Goal: Transaction & Acquisition: Purchase product/service

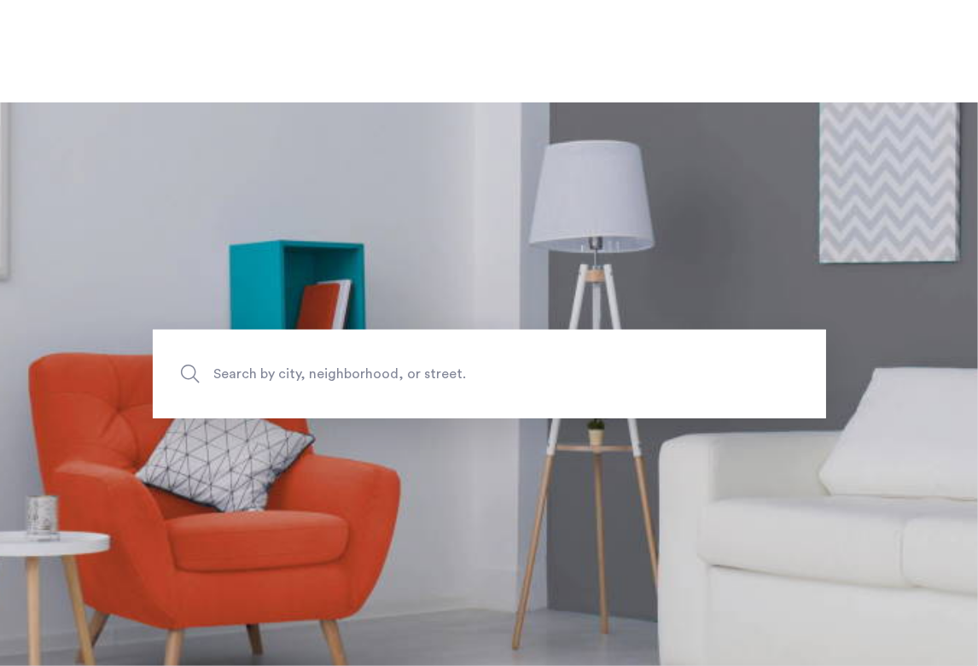
click at [277, 384] on span "Search by city, neighborhood, or street." at bounding box center [449, 374] width 471 height 23
click at [277, 384] on input "Search by city, neighborhood, or street." at bounding box center [490, 374] width 674 height 89
click at [277, 259] on section "Search by city, neighborhood, or street." at bounding box center [489, 383] width 978 height 563
click at [284, 374] on label "Search by city, neighborhood, or street." at bounding box center [490, 374] width 674 height 89
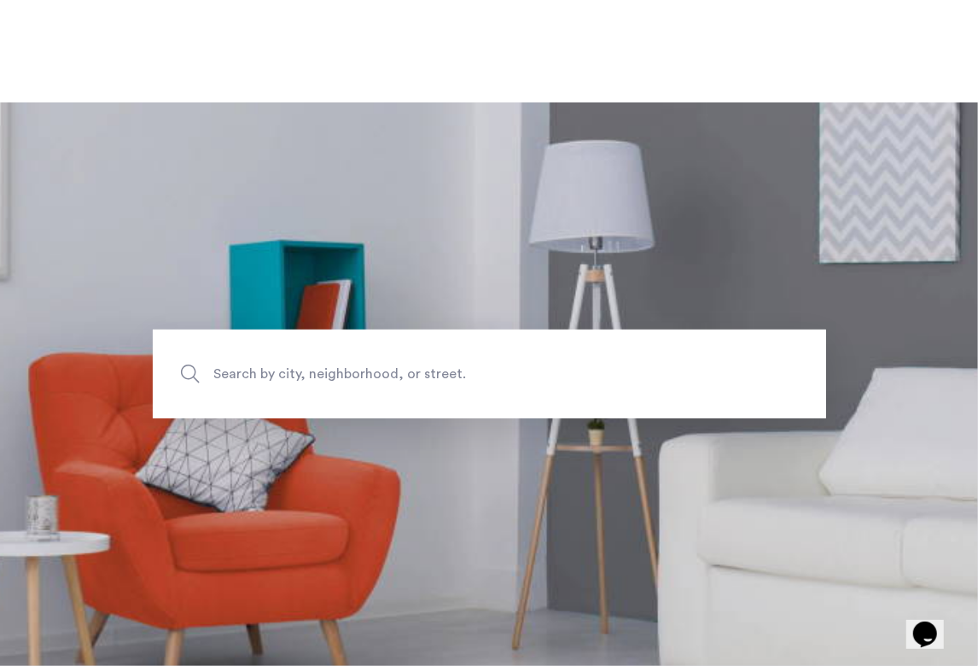
click at [298, 386] on span "Search by city, neighborhood, or street." at bounding box center [449, 374] width 471 height 23
click at [298, 397] on input "Search by city, neighborhood, or street." at bounding box center [490, 374] width 674 height 89
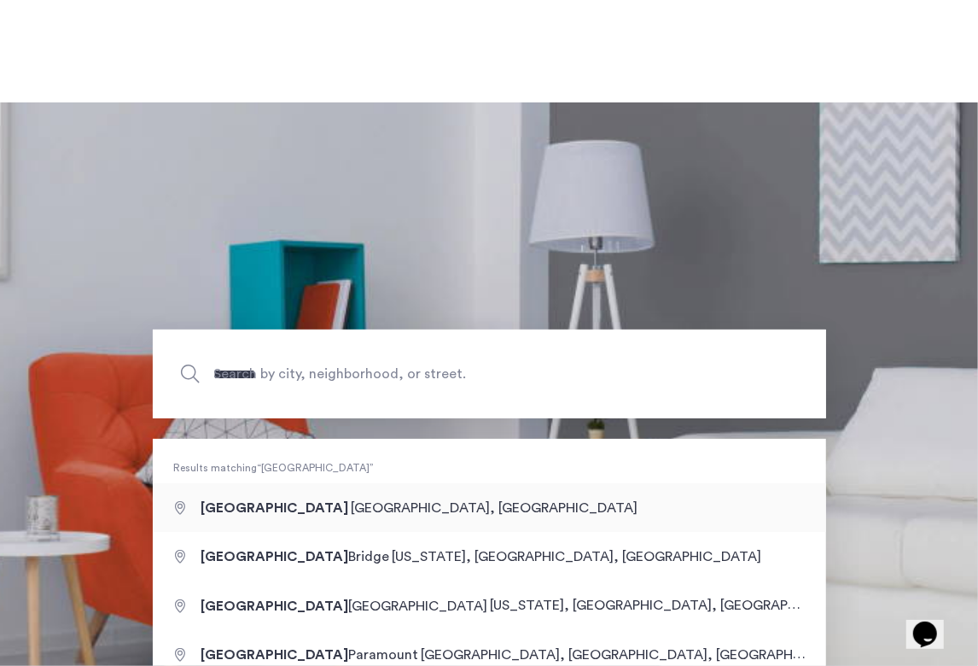
type input "**********"
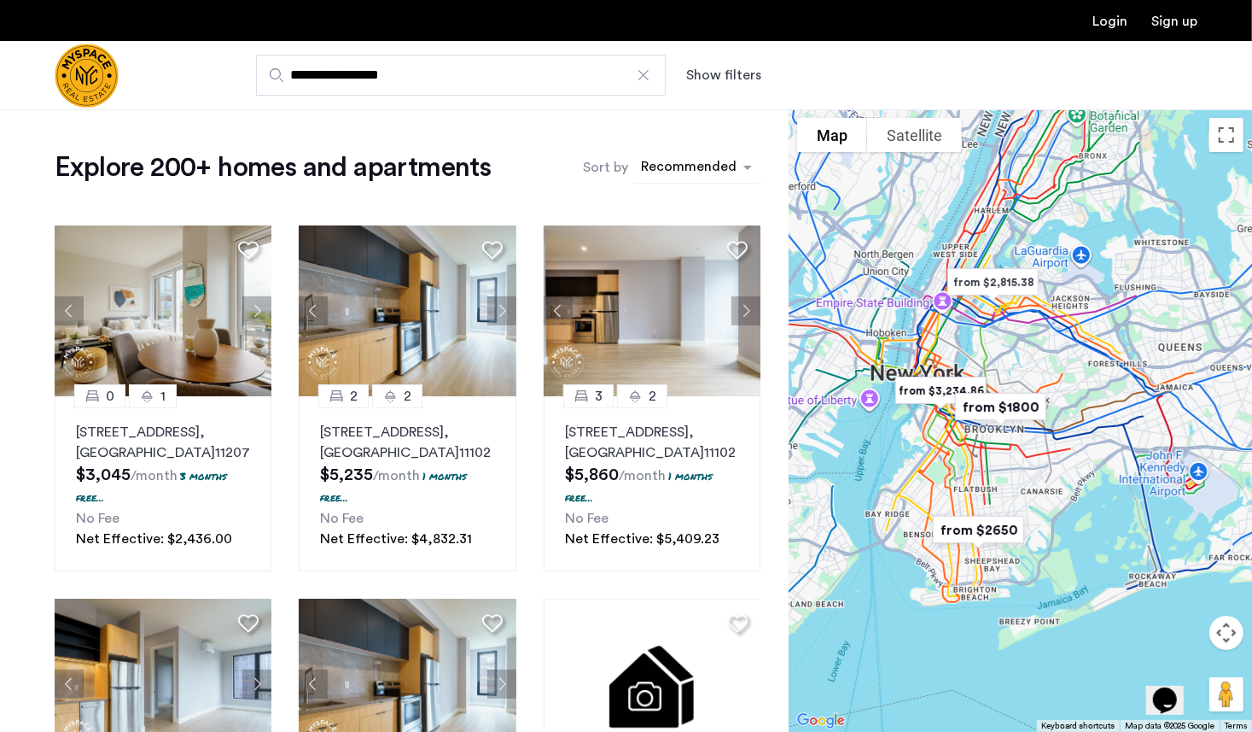
click at [672, 155] on div "Recommended" at bounding box center [686, 167] width 107 height 27
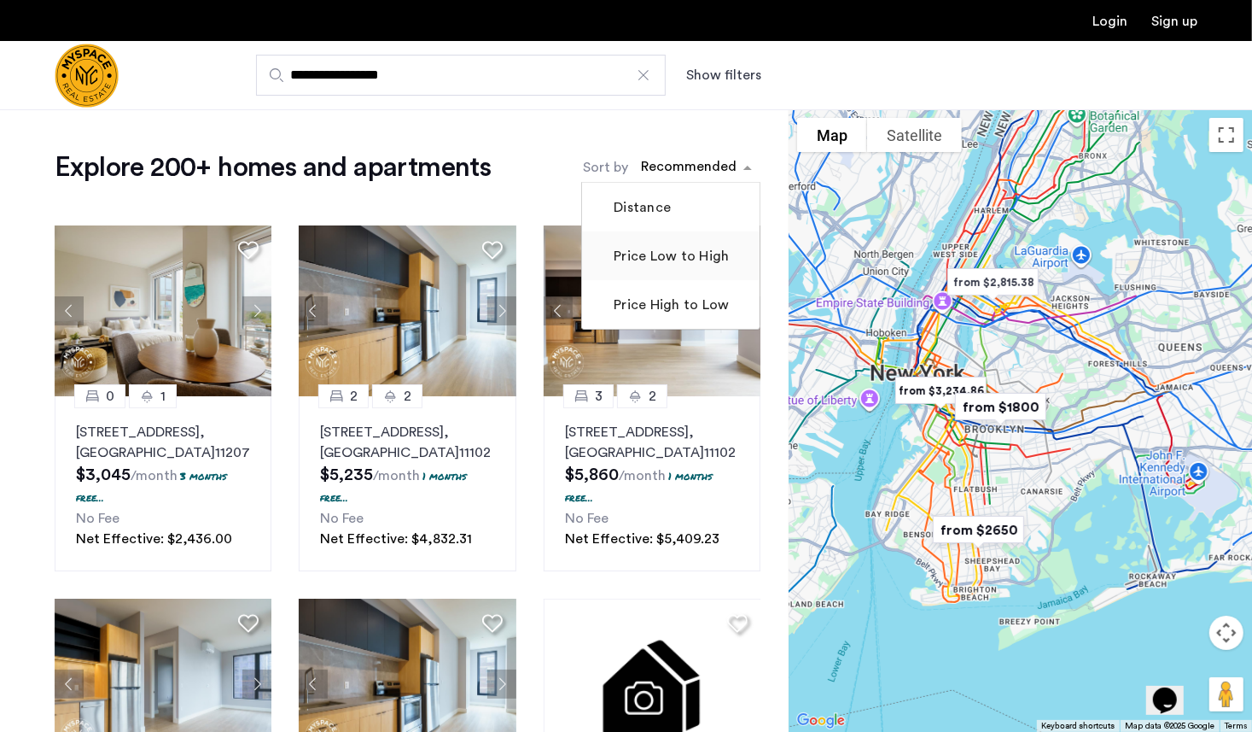
click at [665, 262] on label "Price Low to High" at bounding box center [669, 256] width 119 height 20
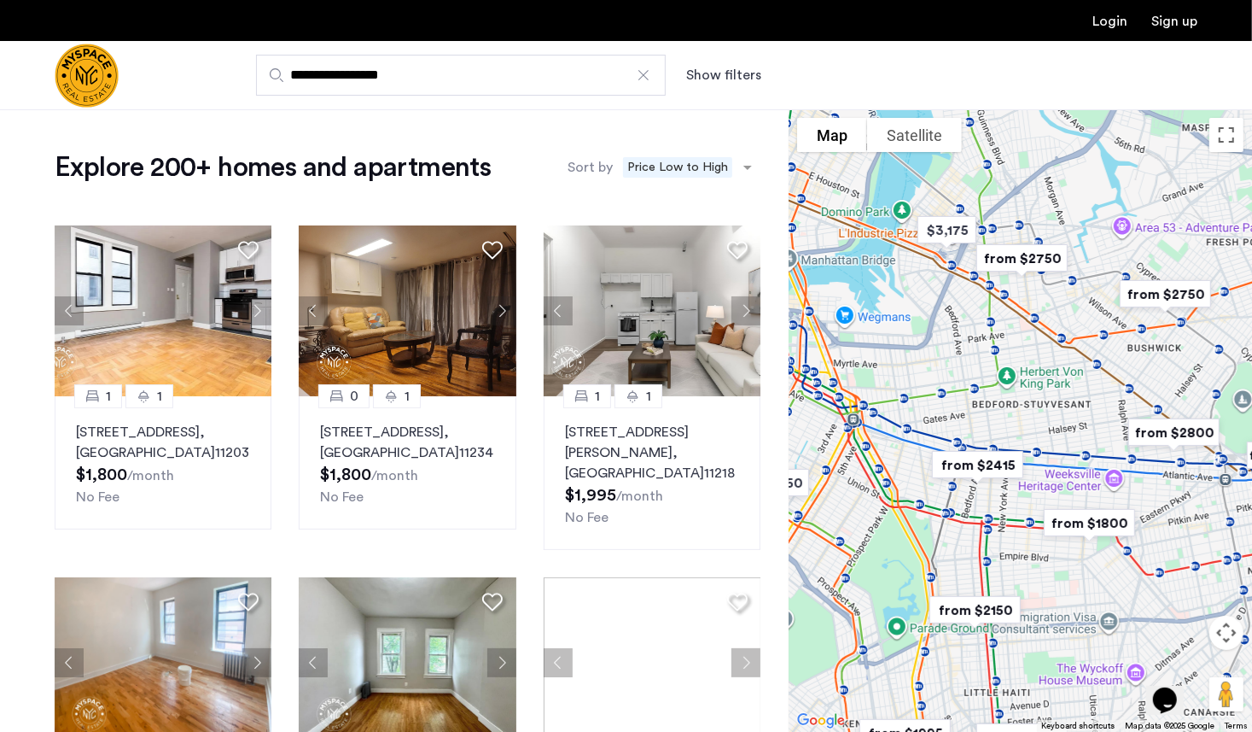
drag, startPoint x: 936, startPoint y: 444, endPoint x: 1238, endPoint y: 534, distance: 315.5
click at [978, 540] on div at bounding box center [1021, 420] width 464 height 622
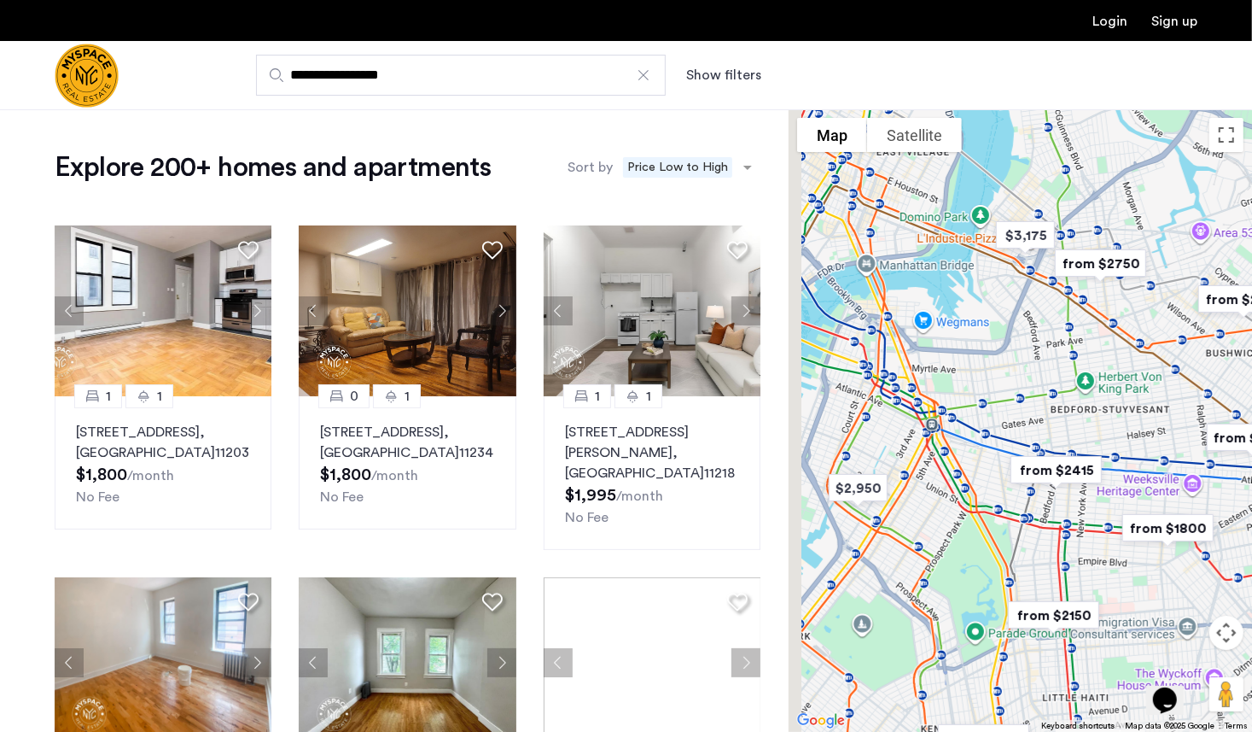
drag, startPoint x: 1046, startPoint y: 381, endPoint x: 1131, endPoint y: 387, distance: 85.6
click at [978, 387] on div at bounding box center [1021, 420] width 464 height 622
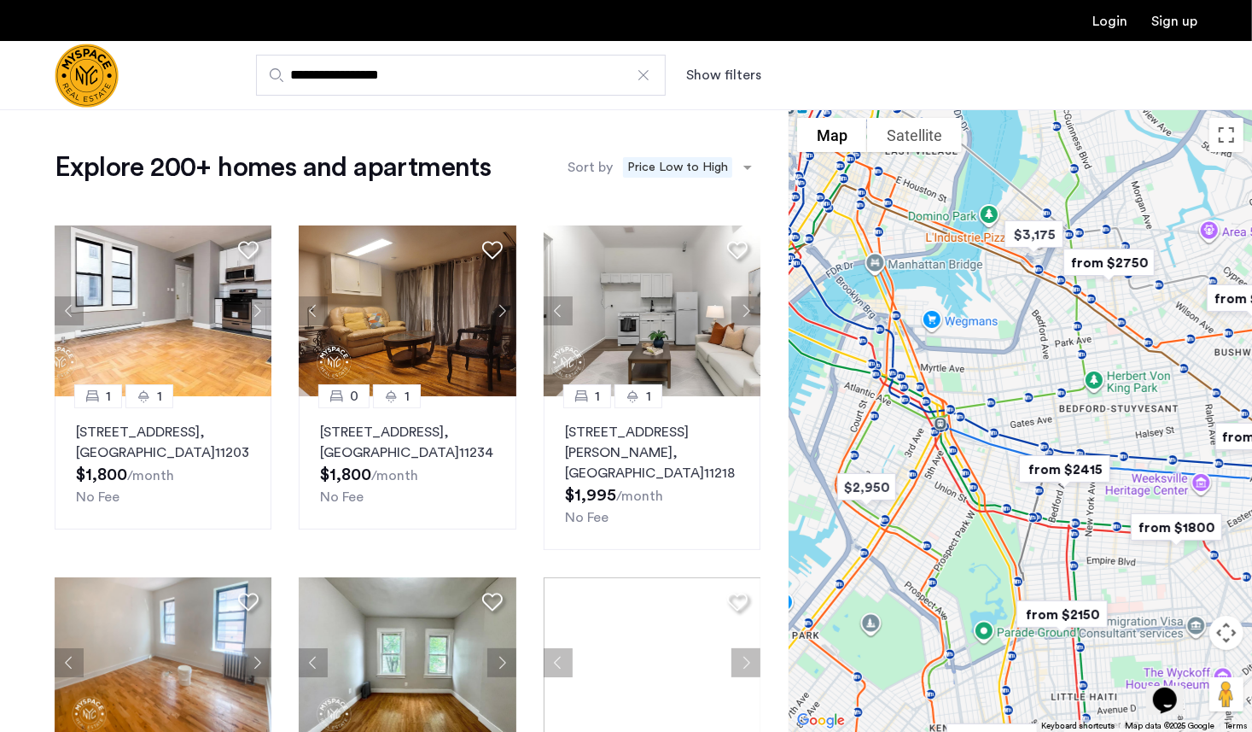
click at [978, 525] on img "from $1800" at bounding box center [1177, 527] width 119 height 52
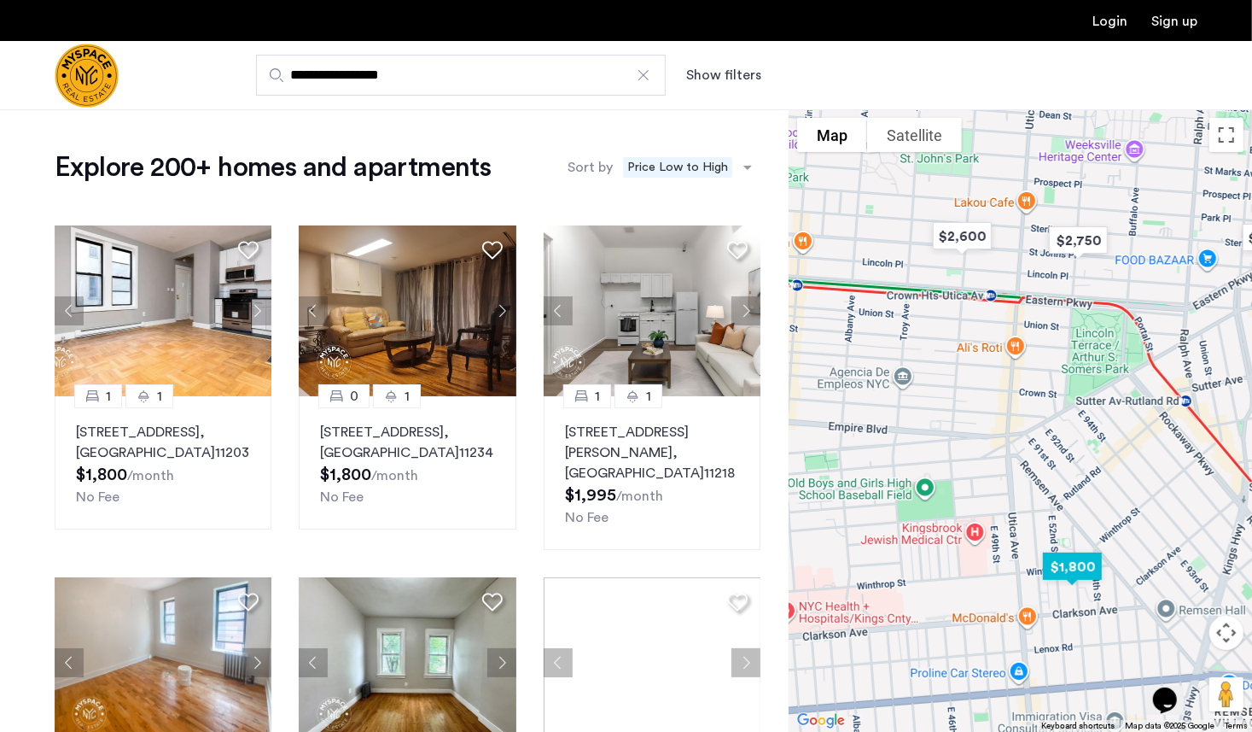
click at [978, 569] on img "$1,800" at bounding box center [1073, 566] width 86 height 52
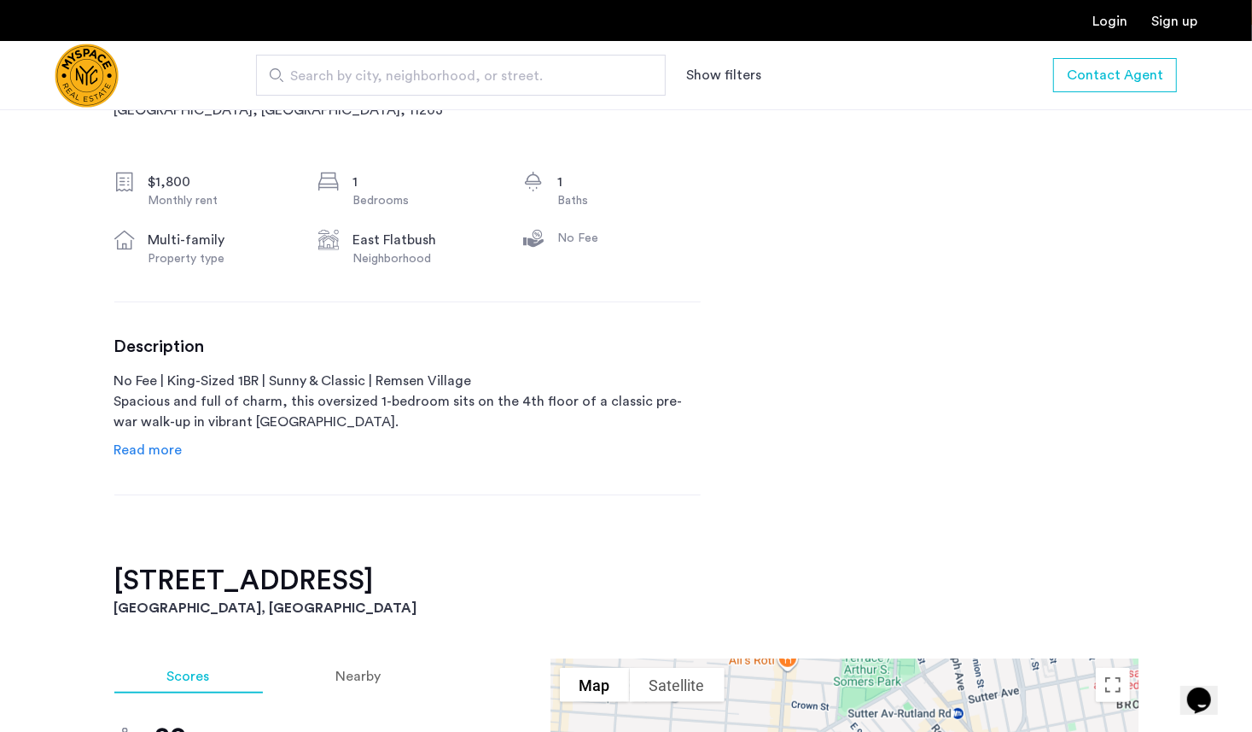
scroll to position [1024, 0]
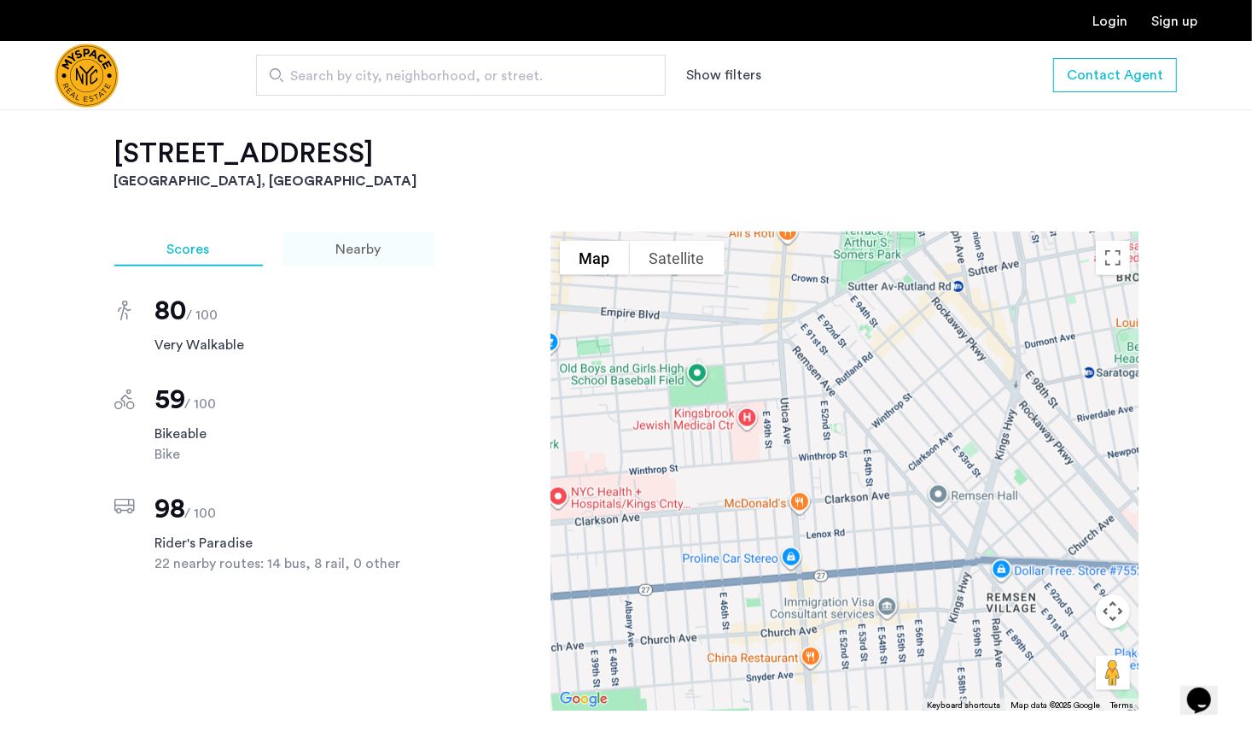
click at [330, 254] on div "Nearby" at bounding box center [358, 249] width 151 height 34
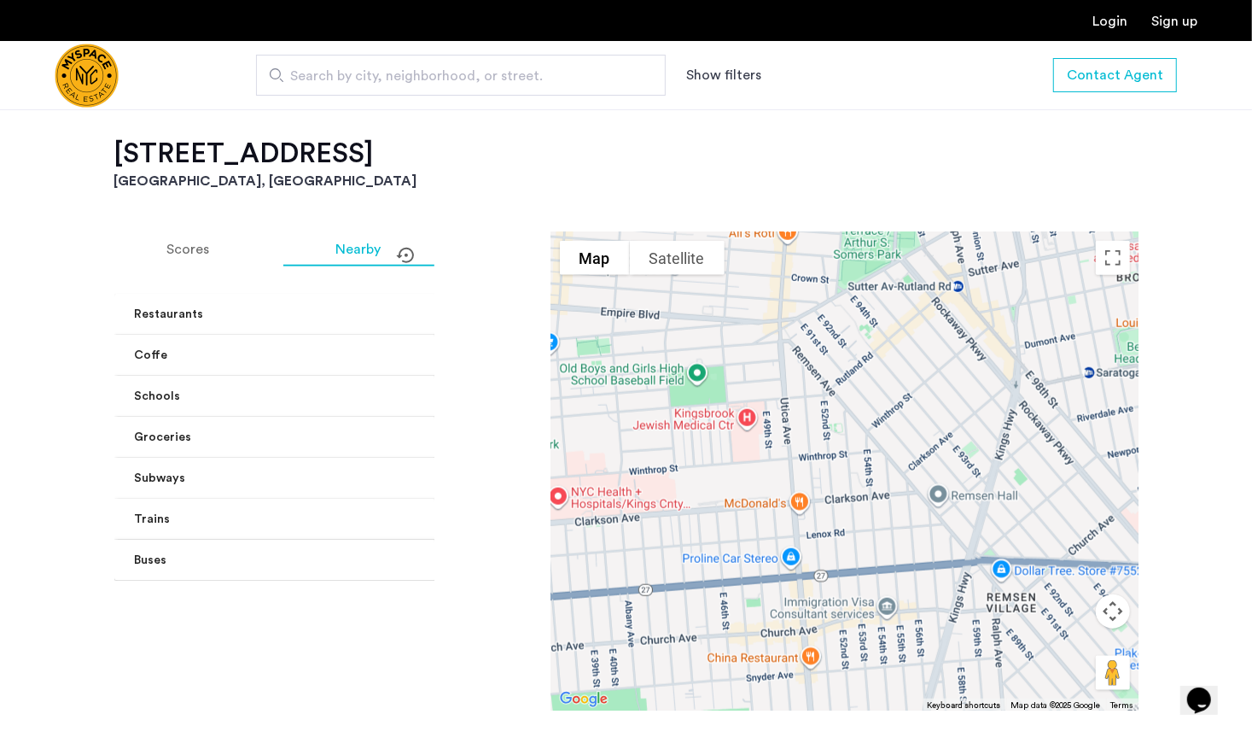
click at [205, 476] on mat-panel-title "Subways" at bounding box center [317, 479] width 365 height 18
click at [184, 249] on span "Scores" at bounding box center [188, 249] width 43 height 14
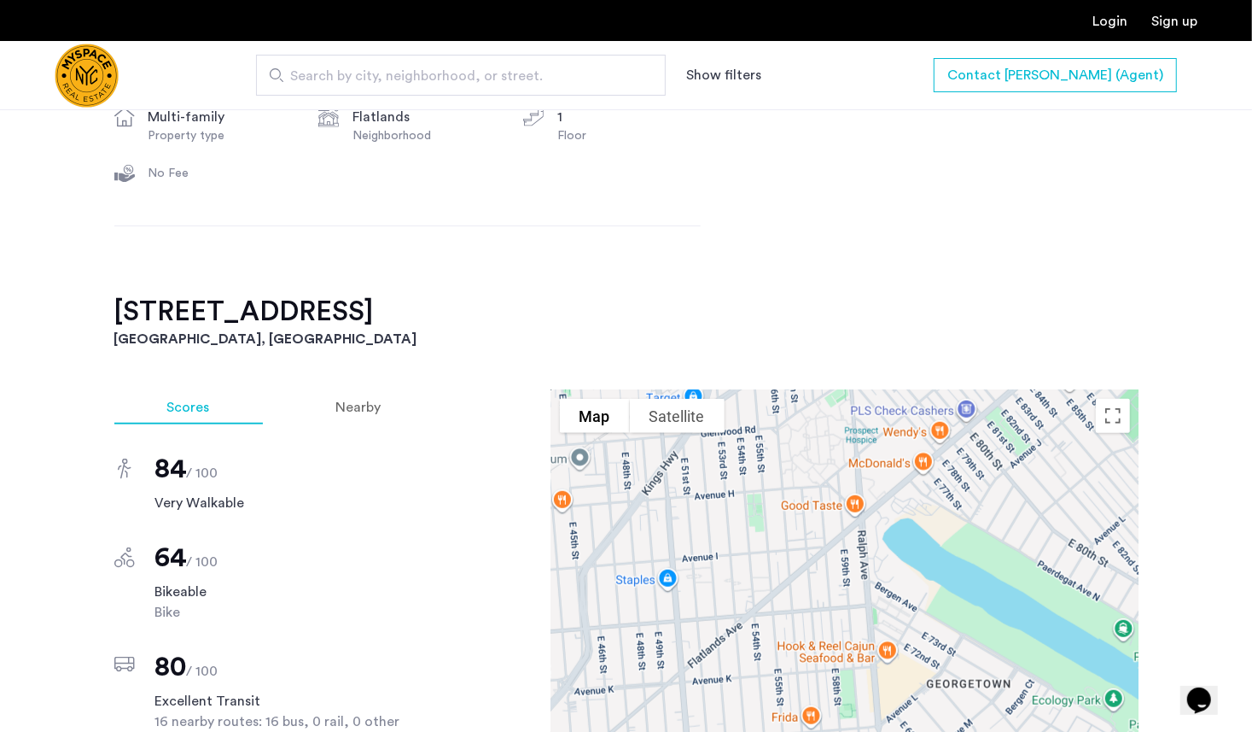
scroll to position [853, 0]
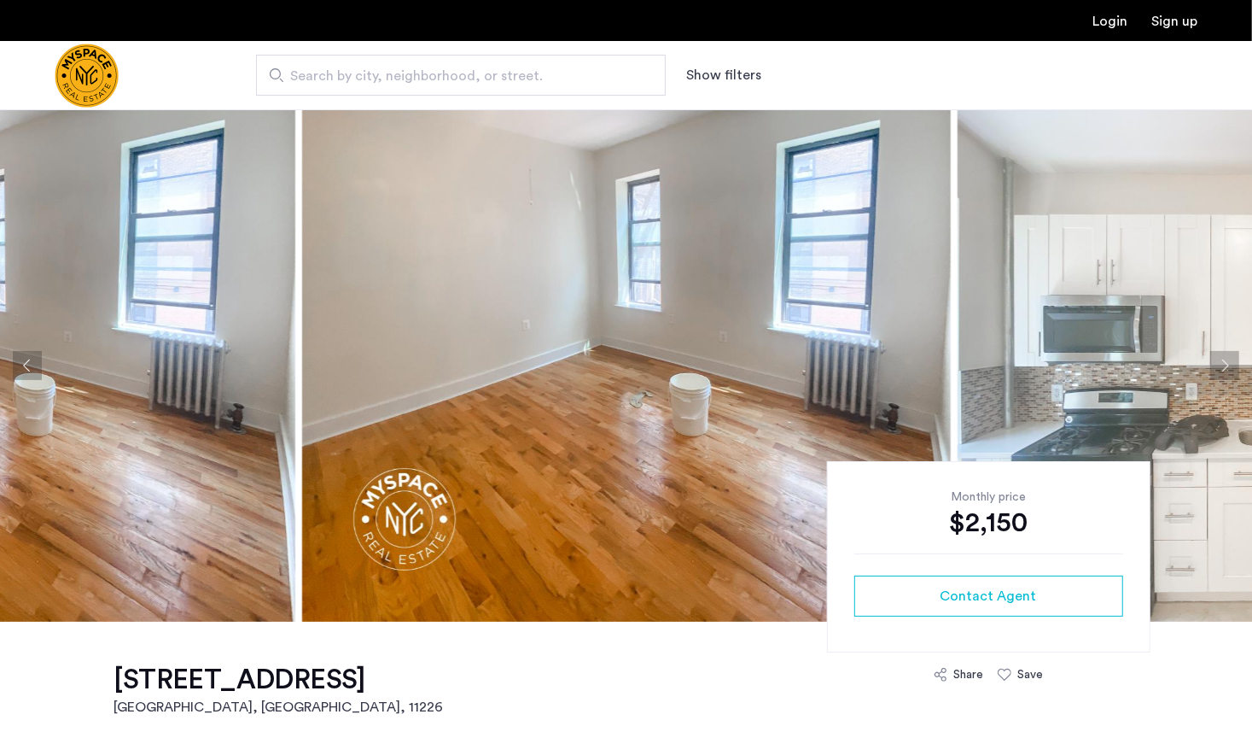
click at [776, 327] on img at bounding box center [626, 365] width 649 height 512
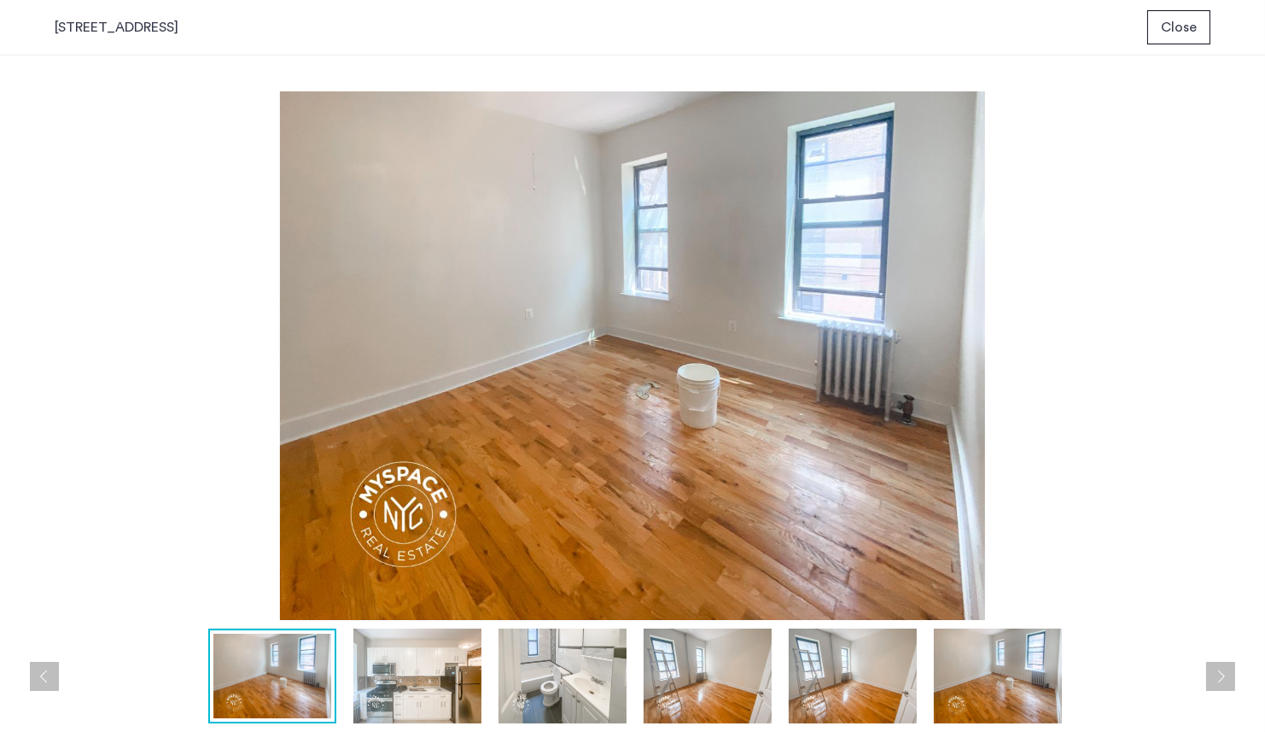
click at [698, 691] on img at bounding box center [708, 675] width 128 height 95
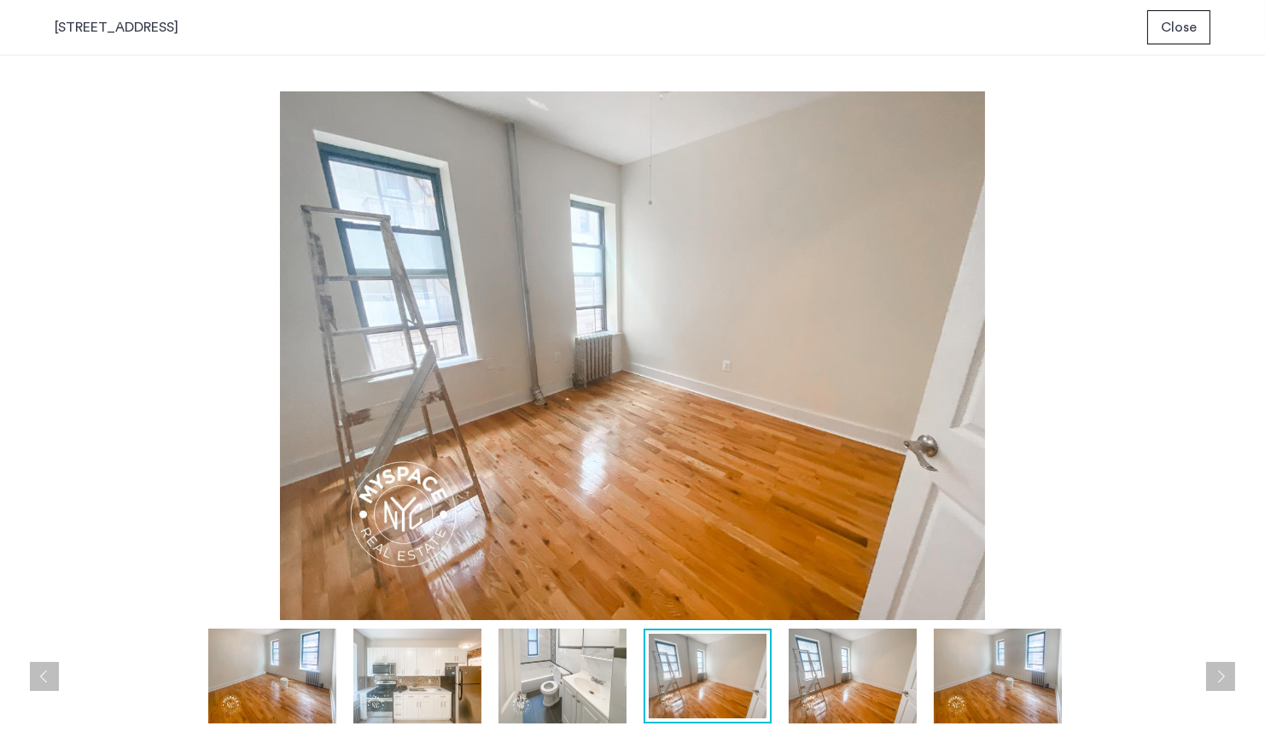
click at [814, 689] on img at bounding box center [853, 675] width 128 height 95
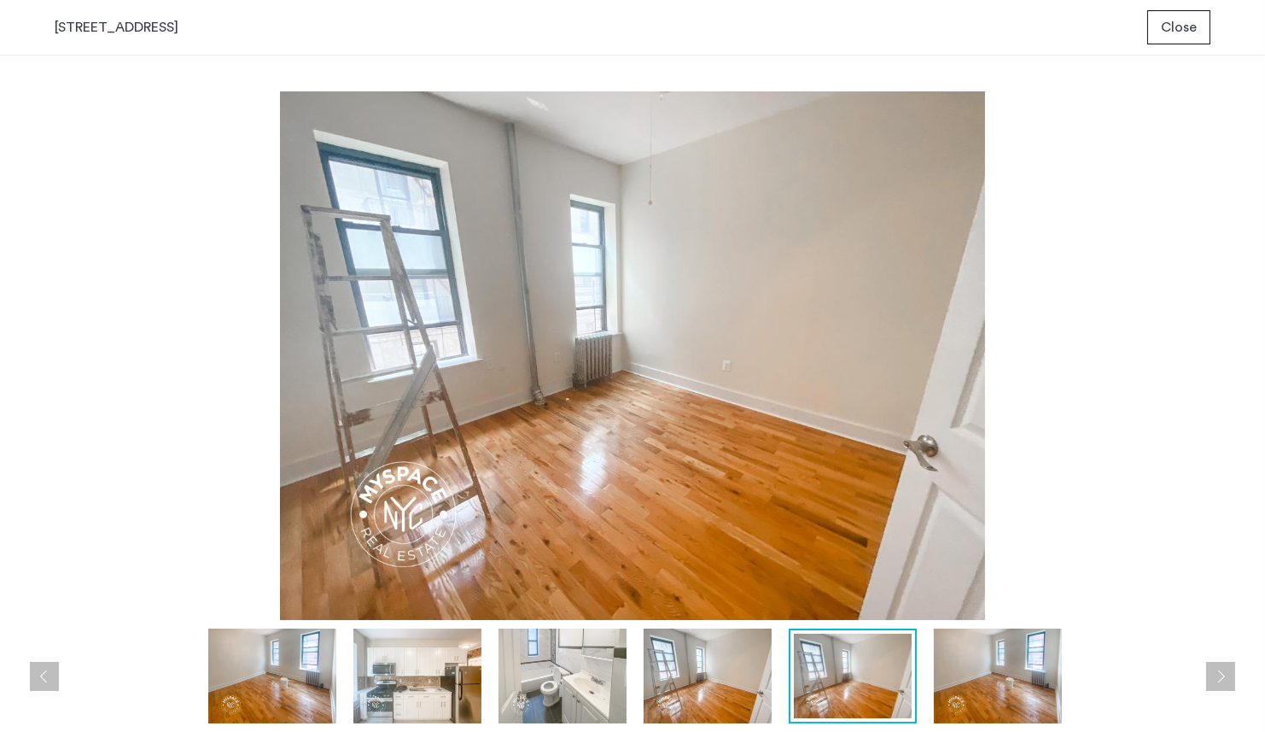
drag, startPoint x: 969, startPoint y: 684, endPoint x: 954, endPoint y: 687, distance: 15.7
click at [969, 683] on img at bounding box center [998, 675] width 128 height 95
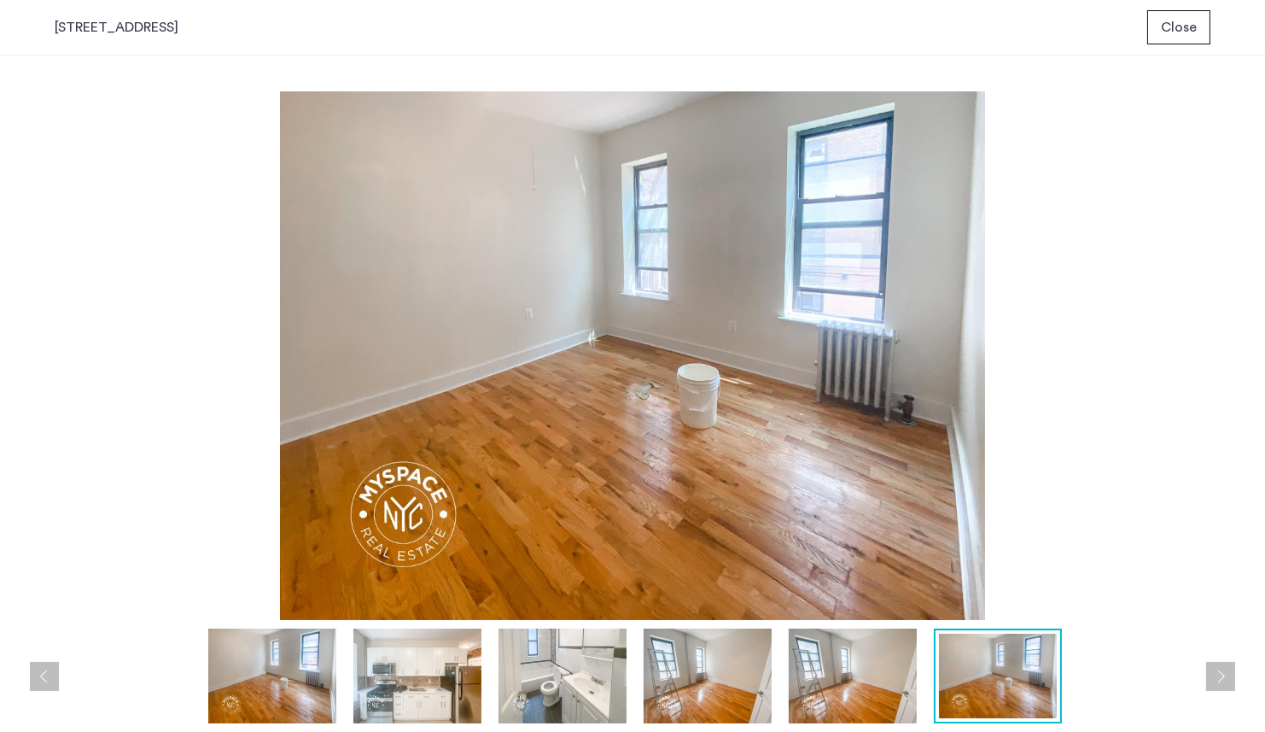
click at [570, 670] on img at bounding box center [563, 675] width 128 height 95
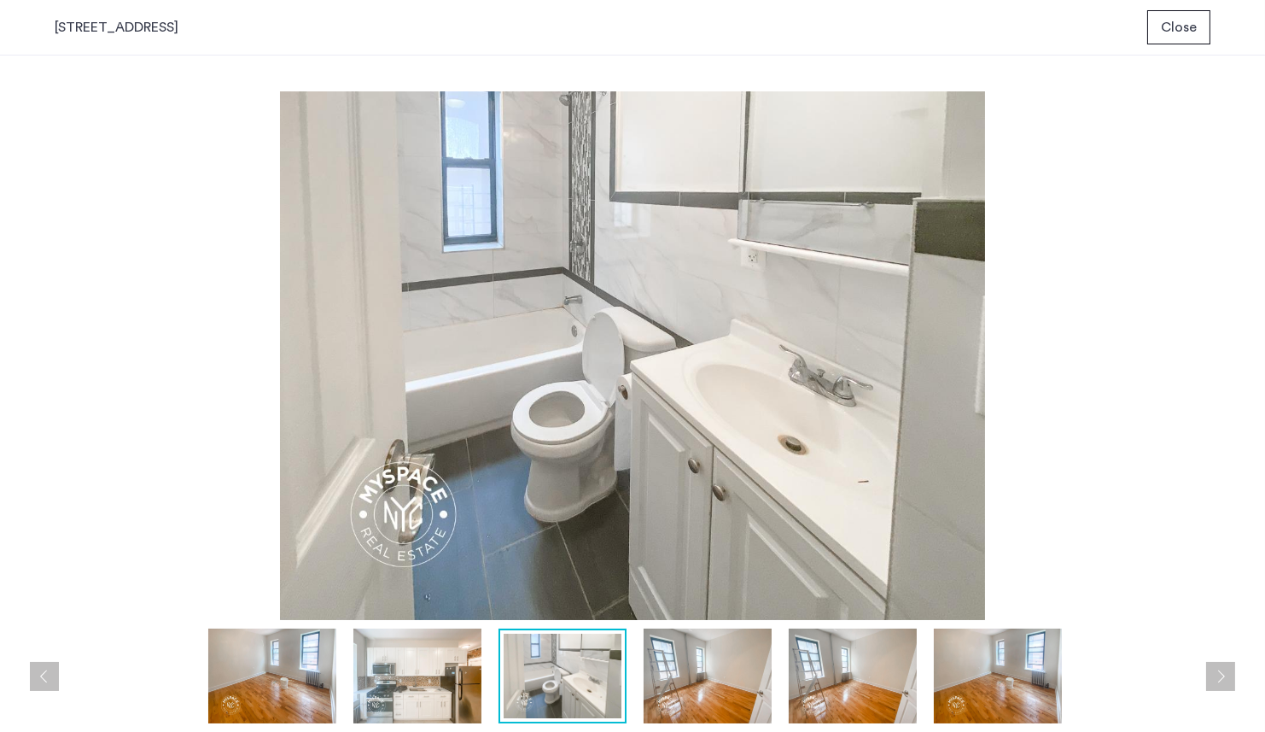
click at [353, 632] on img at bounding box center [417, 675] width 128 height 95
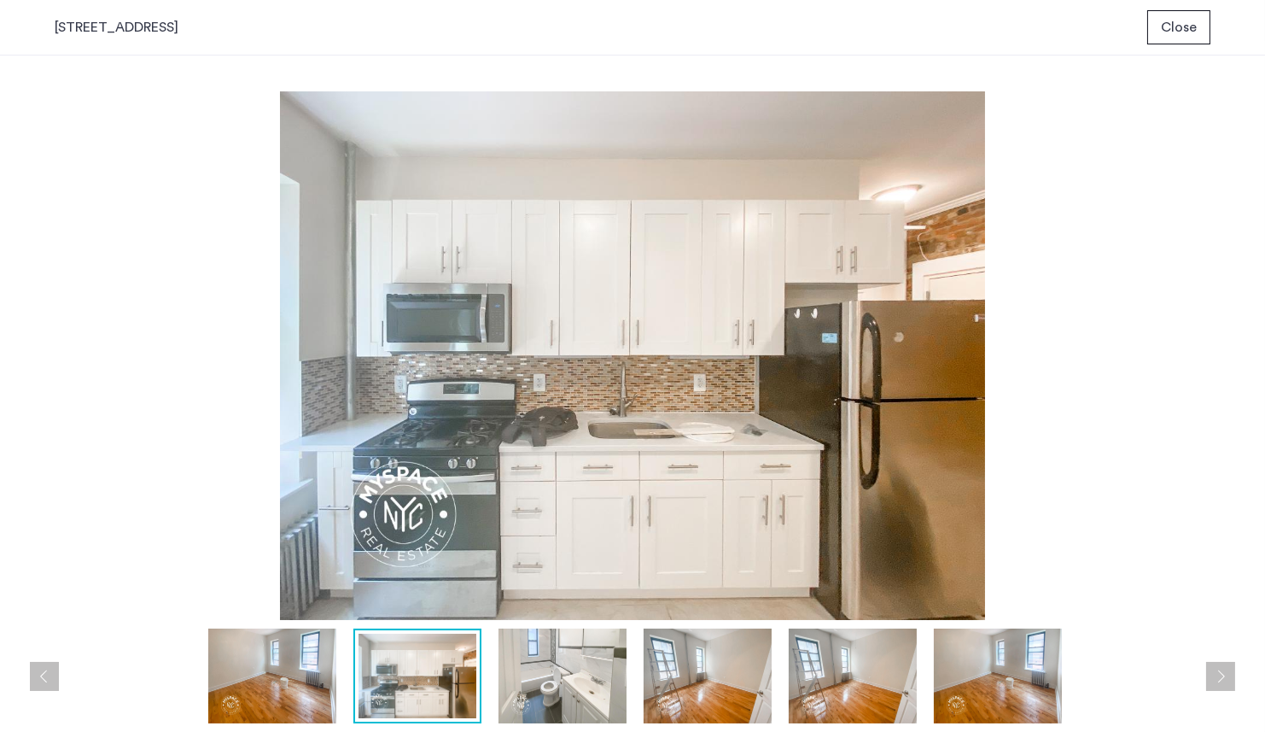
click at [243, 634] on img at bounding box center [272, 675] width 128 height 95
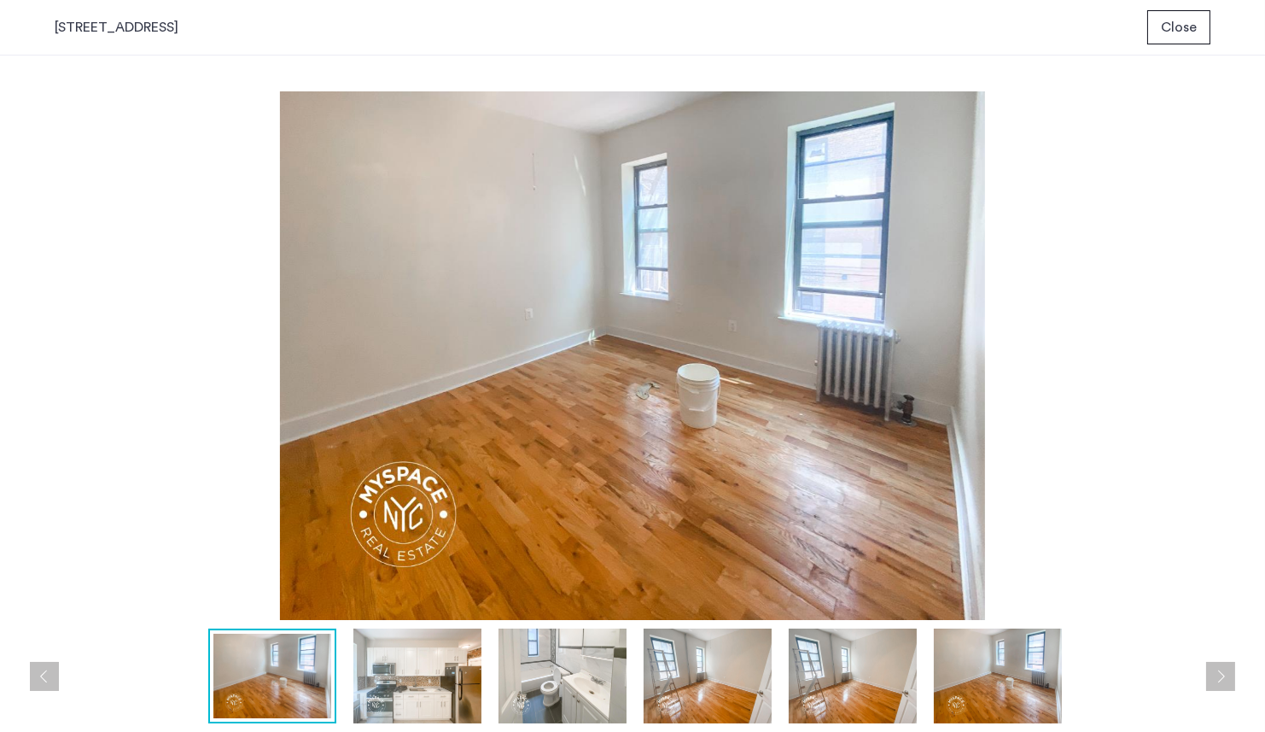
click at [987, 649] on img at bounding box center [998, 675] width 128 height 95
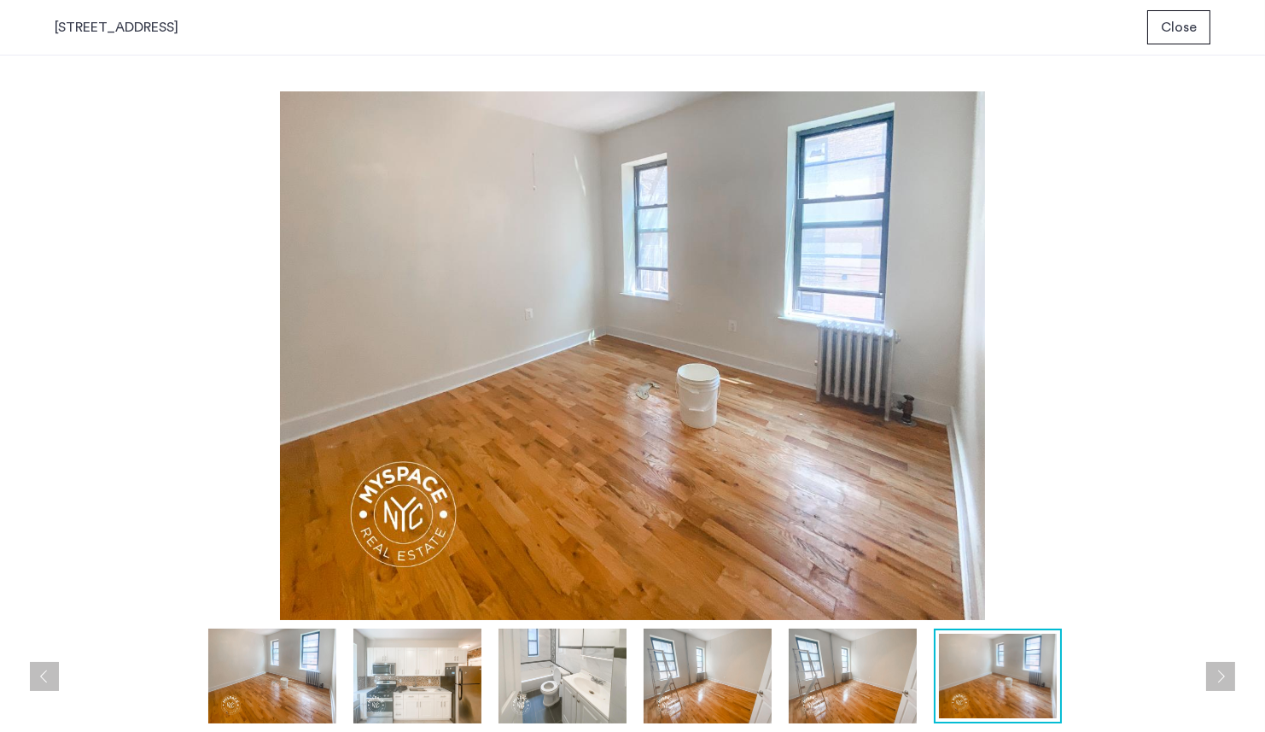
drag, startPoint x: 1254, startPoint y: 677, endPoint x: 1240, endPoint y: 677, distance: 13.7
click at [1249, 677] on div "prev next prev next" at bounding box center [632, 393] width 1265 height 676
click at [1228, 678] on button "Next apartment" at bounding box center [1220, 676] width 29 height 29
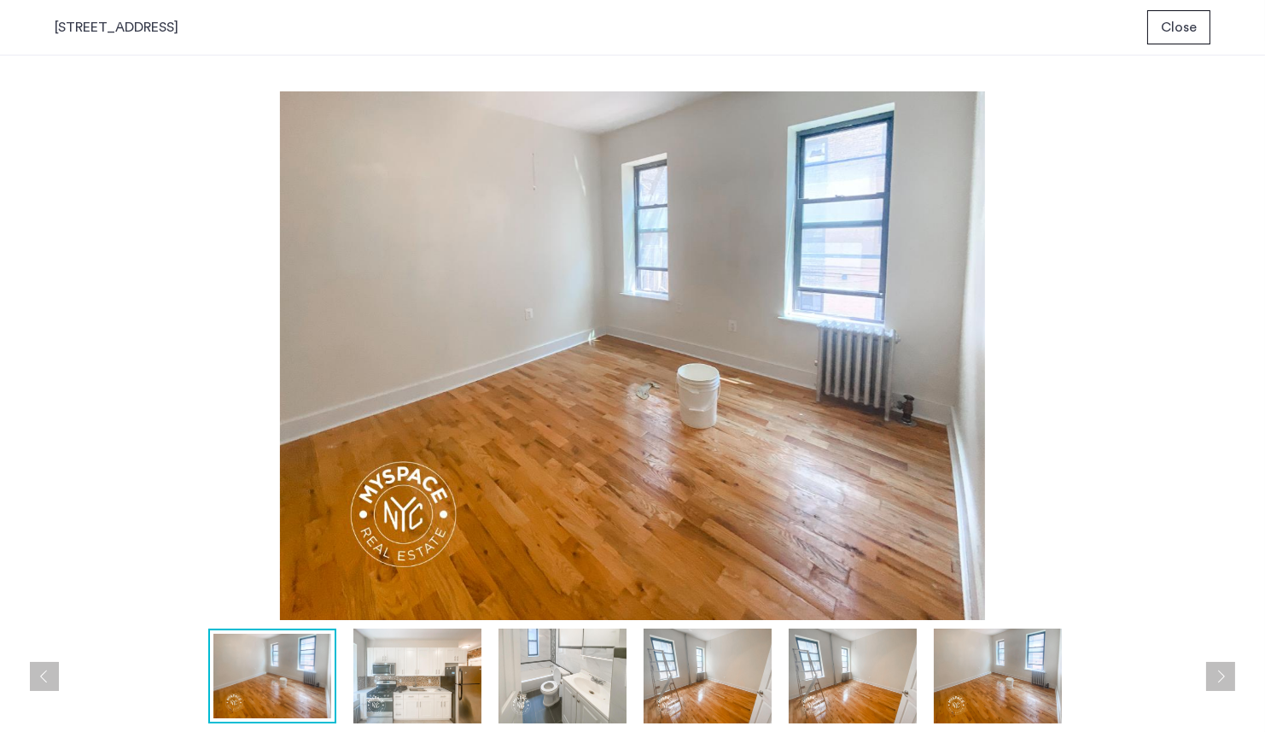
click at [1228, 678] on button "Next apartment" at bounding box center [1220, 676] width 29 height 29
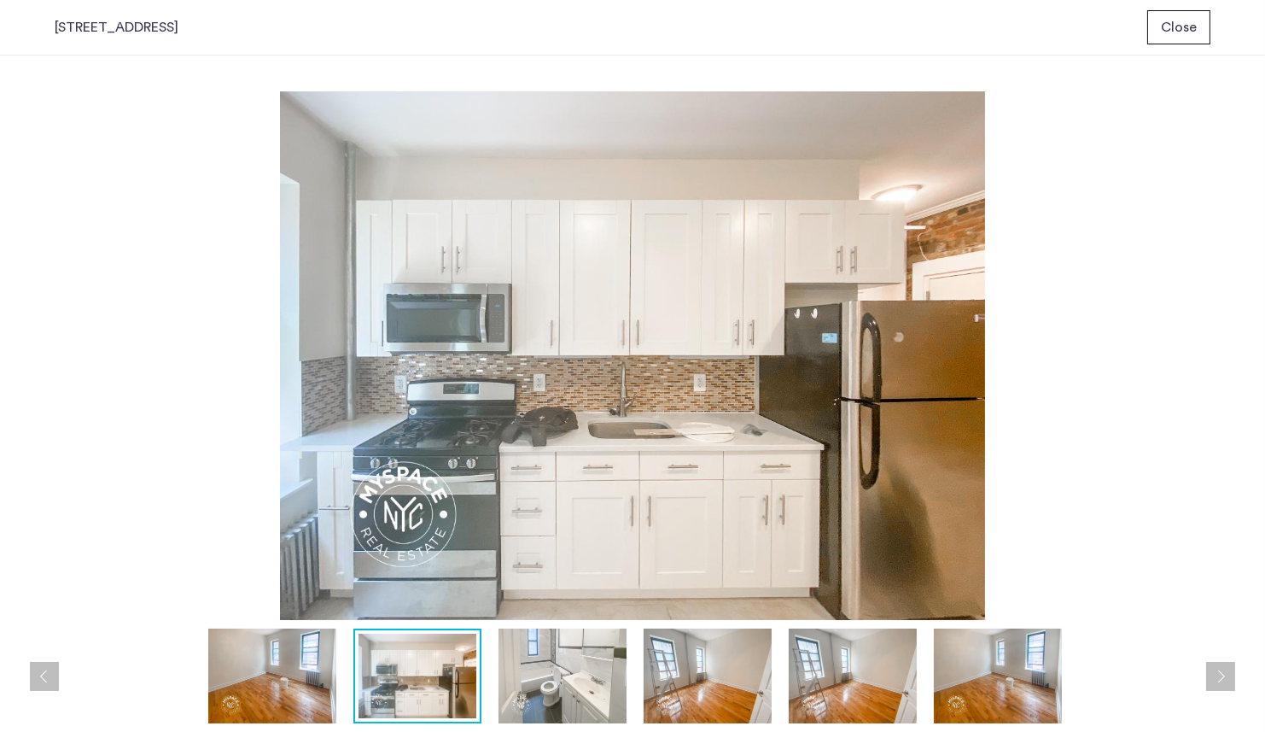
click at [1228, 678] on button "Next apartment" at bounding box center [1220, 676] width 29 height 29
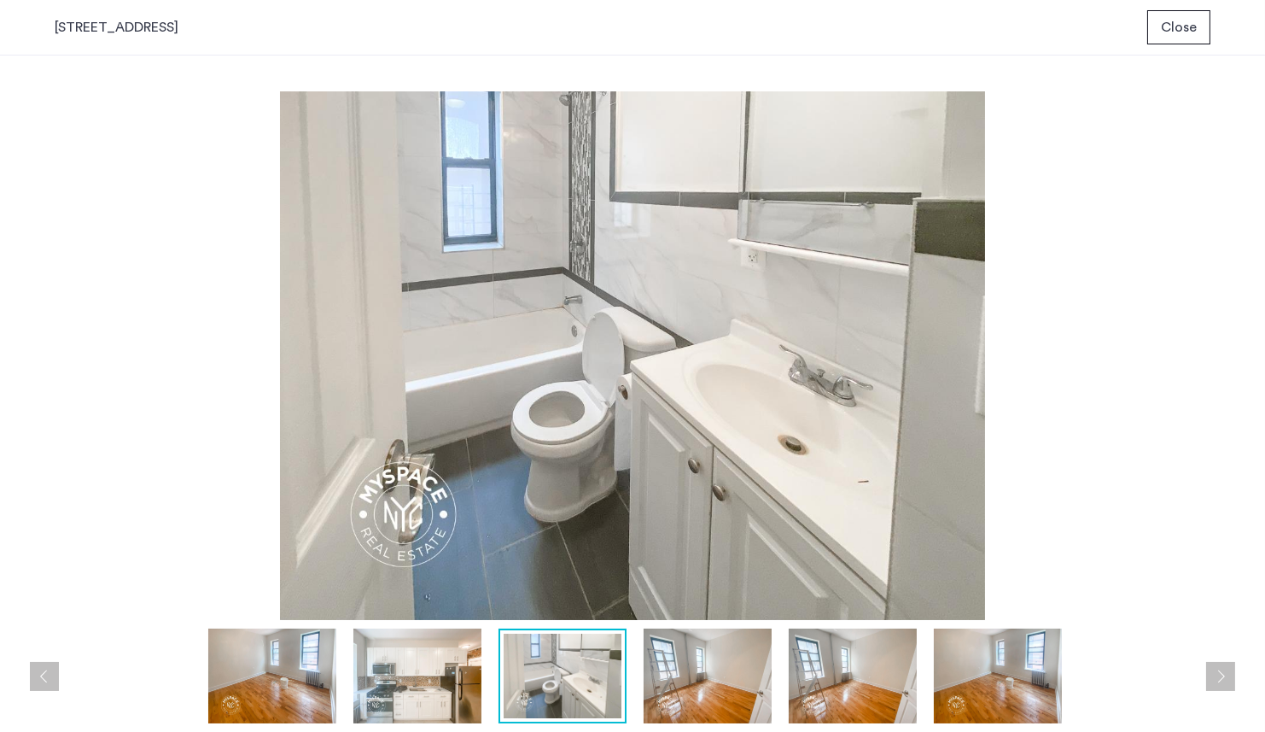
click at [1228, 678] on button "Next apartment" at bounding box center [1220, 676] width 29 height 29
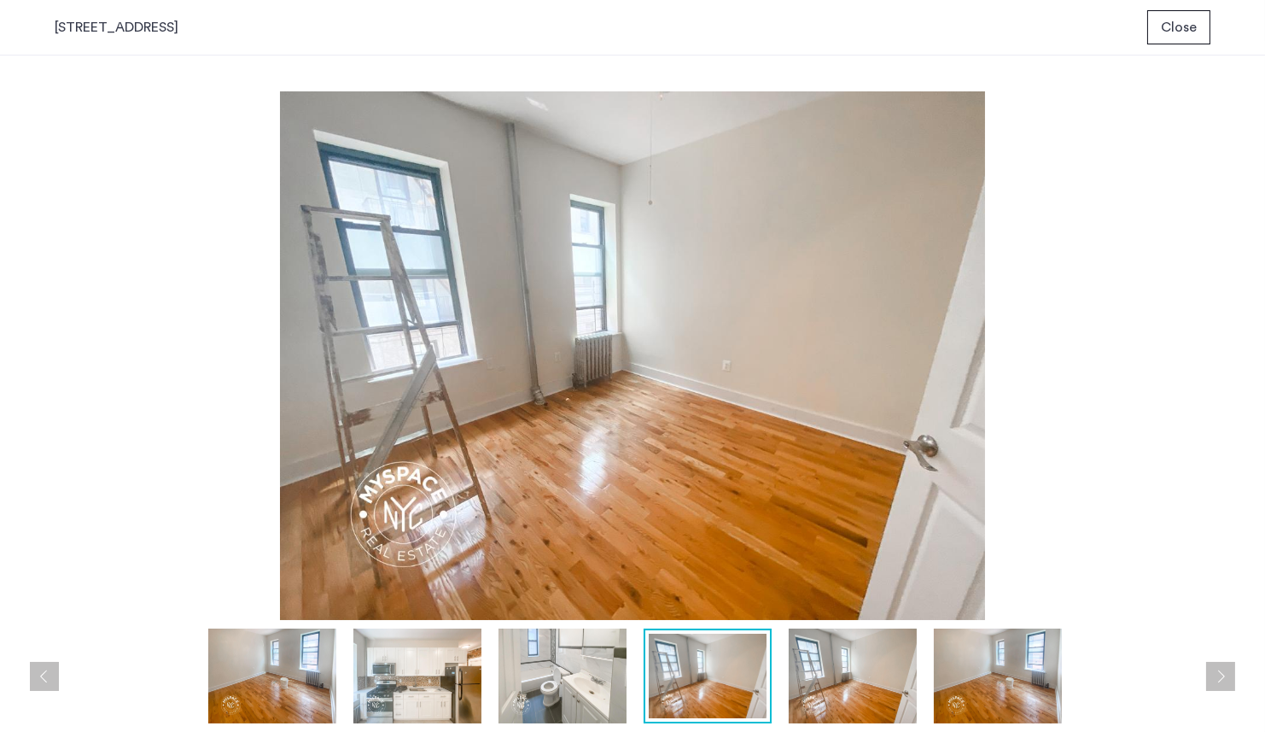
click at [1228, 678] on button "Next apartment" at bounding box center [1220, 676] width 29 height 29
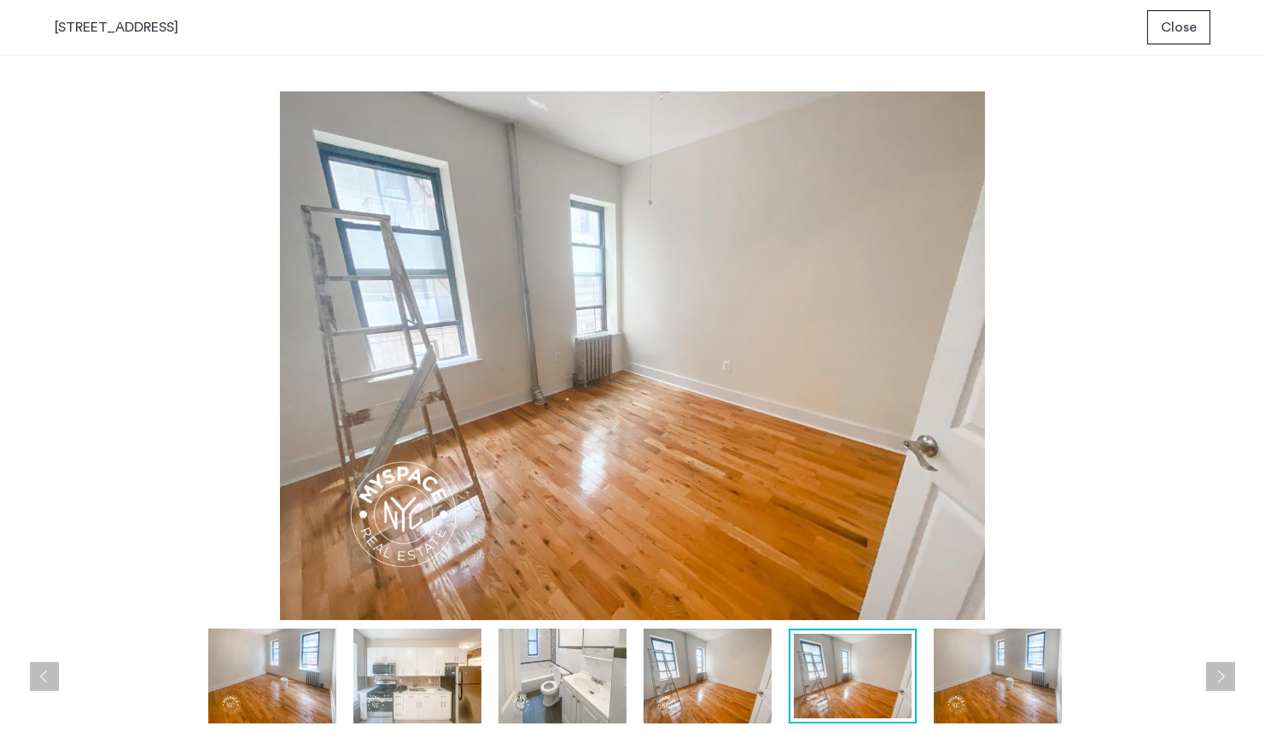
click at [1228, 678] on button "Next apartment" at bounding box center [1220, 676] width 29 height 29
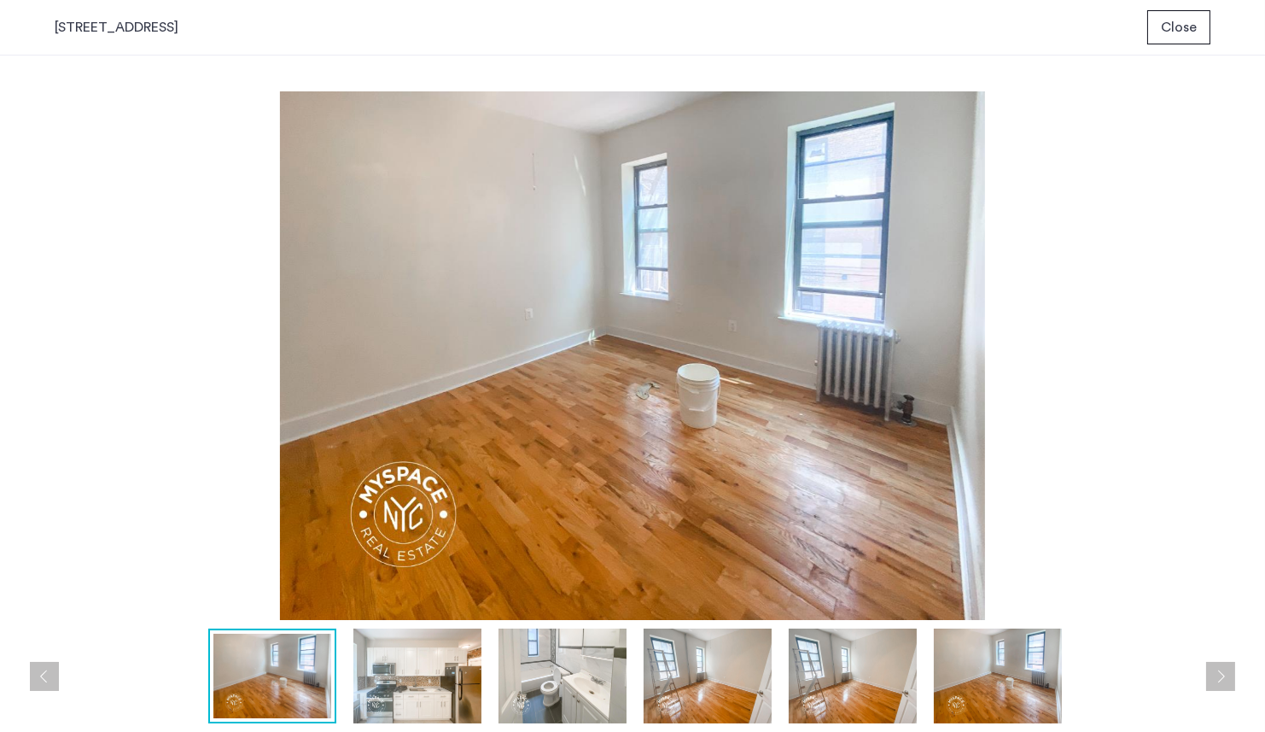
click at [1228, 678] on button "Next apartment" at bounding box center [1220, 676] width 29 height 29
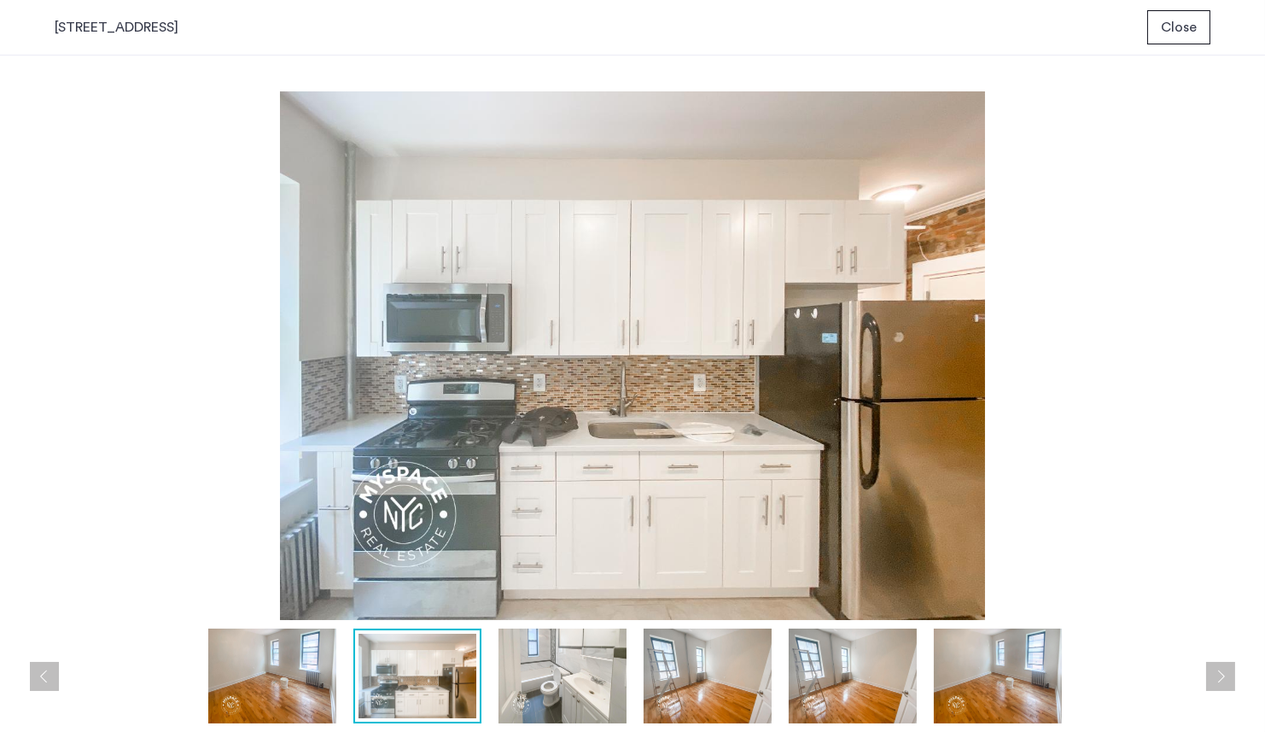
click at [1228, 678] on button "Next apartment" at bounding box center [1220, 676] width 29 height 29
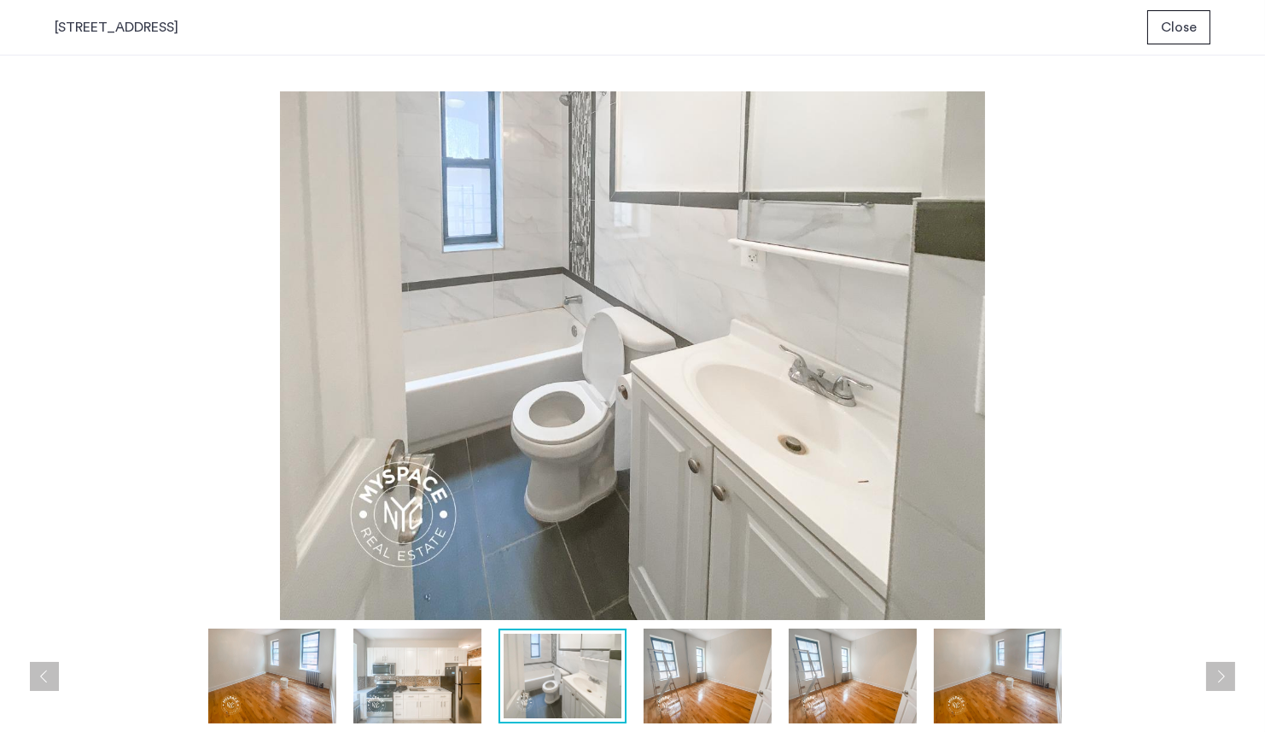
click at [1174, 29] on span "Close" at bounding box center [1179, 27] width 36 height 20
